Goal: Task Accomplishment & Management: Manage account settings

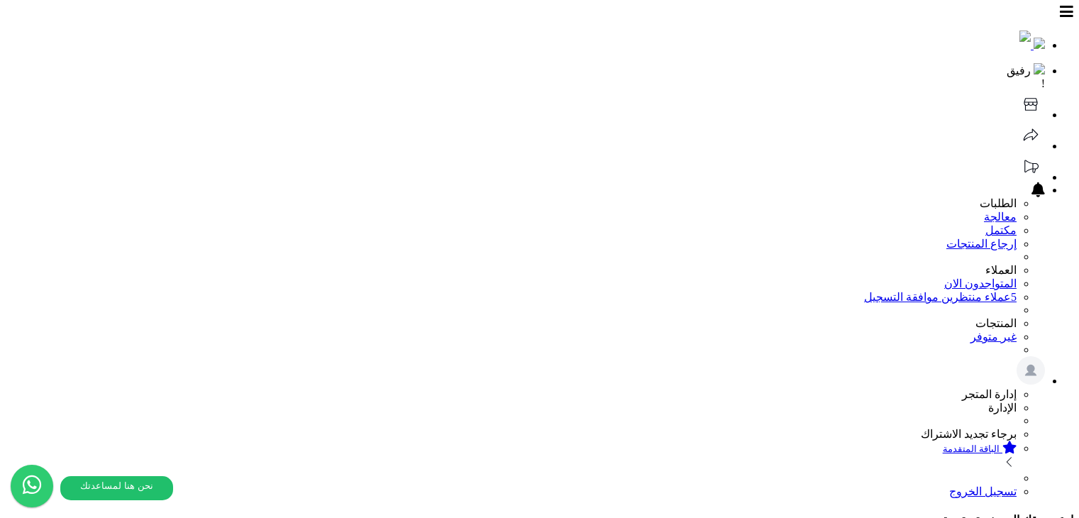
select select
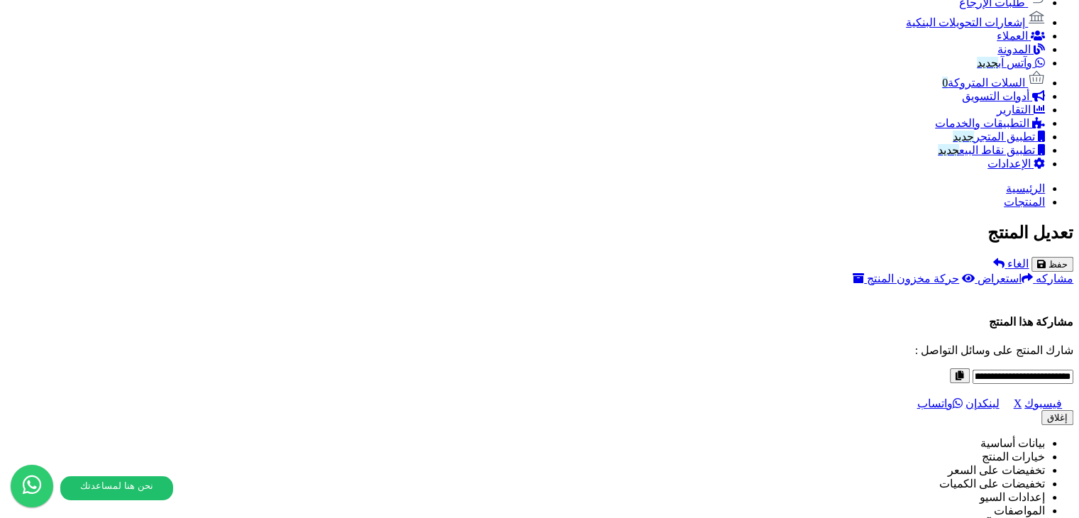
scroll to position [939, 0]
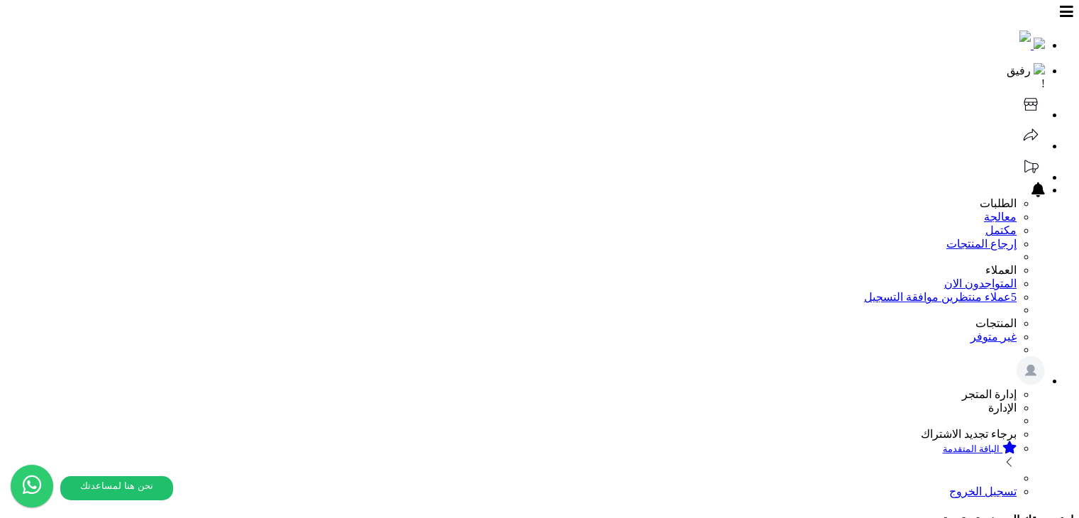
select select
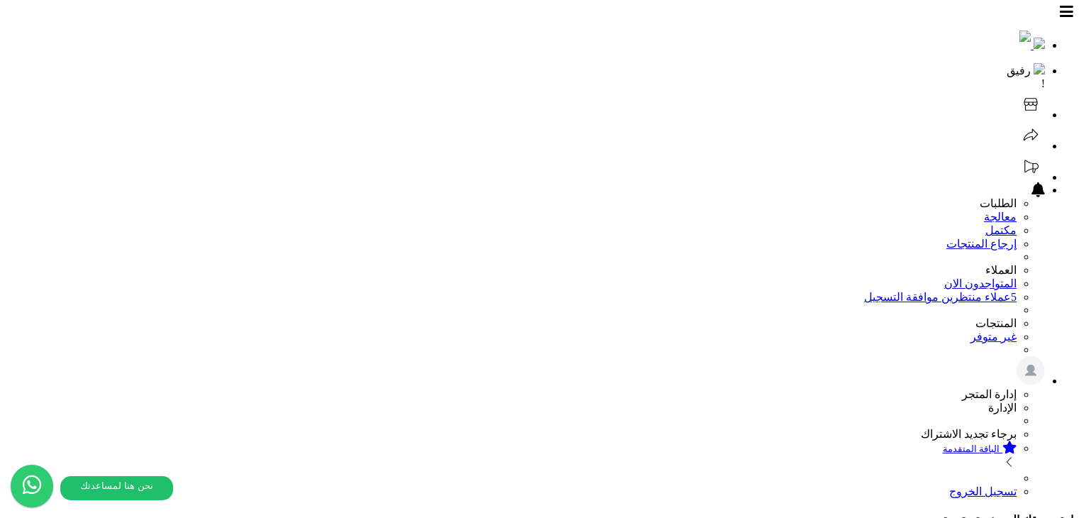
select select
